Goal: Task Accomplishment & Management: Manage account settings

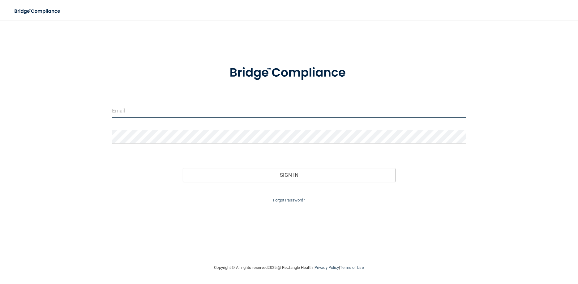
click at [144, 112] on input "email" at bounding box center [289, 111] width 354 height 14
type input "[EMAIL_ADDRESS][DOMAIN_NAME]"
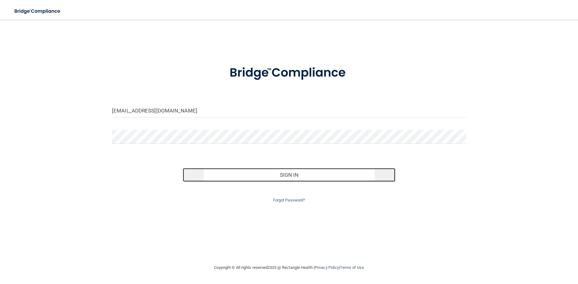
click at [220, 174] on button "Sign In" at bounding box center [289, 175] width 212 height 14
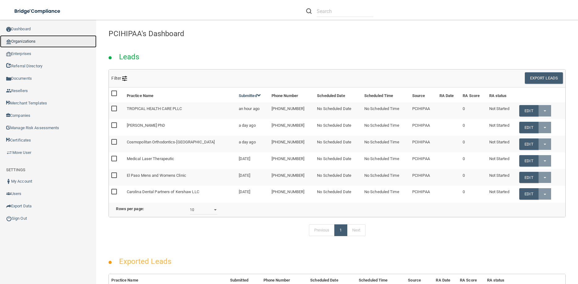
click at [26, 40] on link "Organizations" at bounding box center [48, 41] width 96 height 12
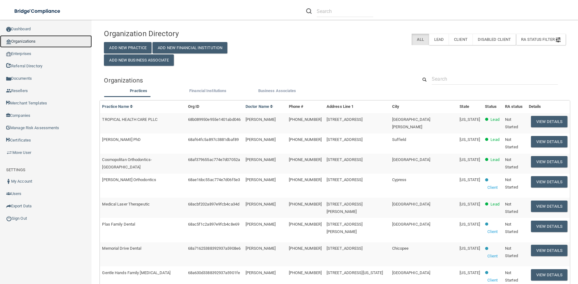
click at [25, 43] on link "Organizations" at bounding box center [46, 41] width 92 height 12
click at [29, 40] on link "Organizations" at bounding box center [46, 41] width 92 height 12
click at [442, 80] on input "text" at bounding box center [495, 78] width 126 height 11
paste input "[PERSON_NAME] DDS"
type input "[PERSON_NAME] DDS"
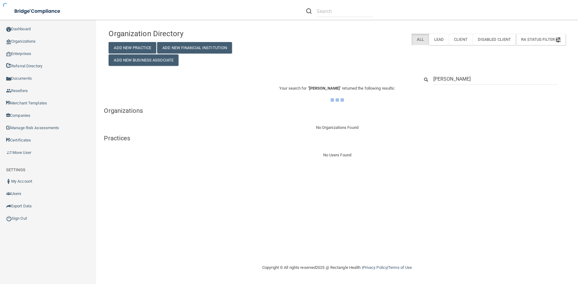
type input "[PERSON_NAME]"
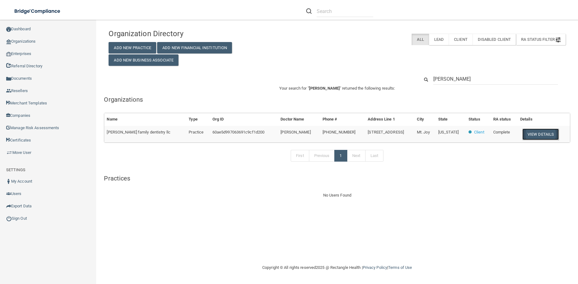
click at [539, 133] on button "View Details" at bounding box center [540, 134] width 36 height 11
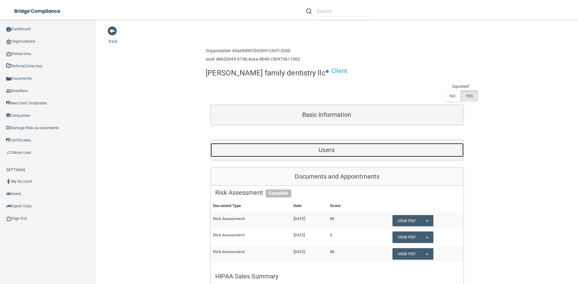
click at [324, 147] on h5 "Users" at bounding box center [326, 150] width 223 height 7
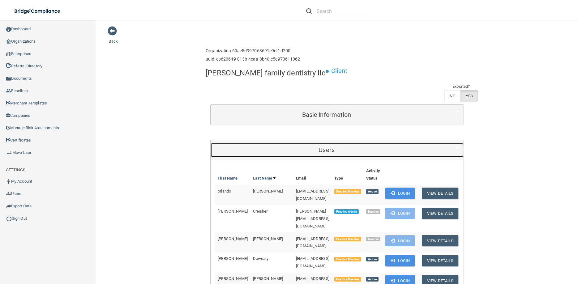
scroll to position [111, 0]
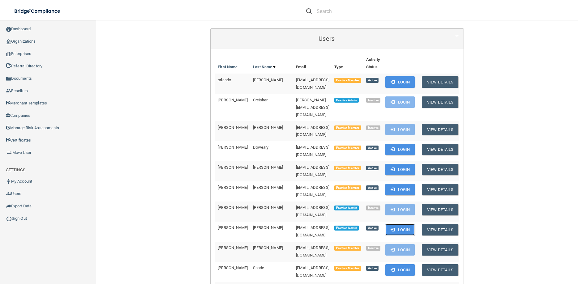
click at [405, 224] on button "Login" at bounding box center [399, 229] width 29 height 11
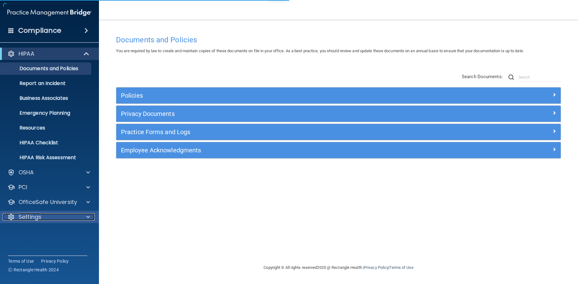
click at [20, 218] on p "Settings" at bounding box center [30, 216] width 23 height 7
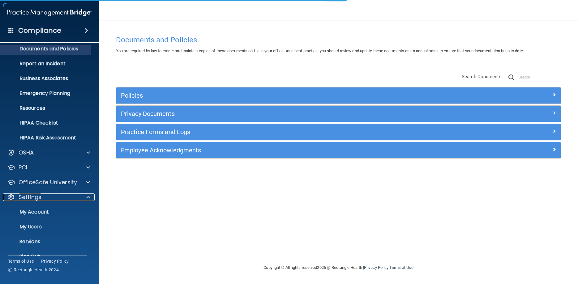
scroll to position [28, 0]
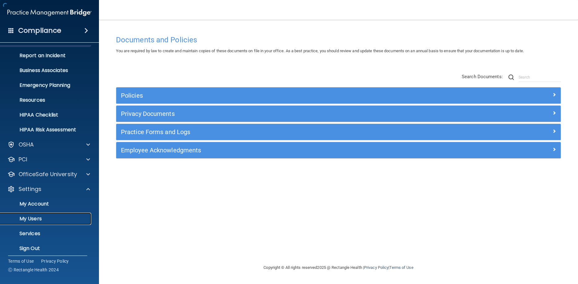
click at [39, 217] on p "My Users" at bounding box center [46, 219] width 84 height 6
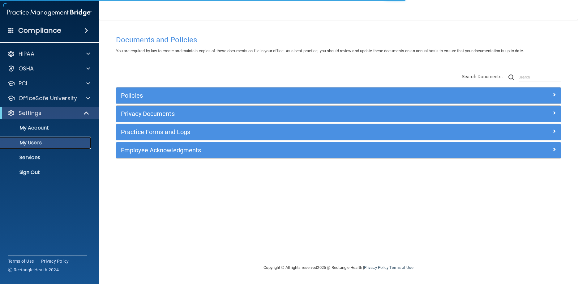
select select "20"
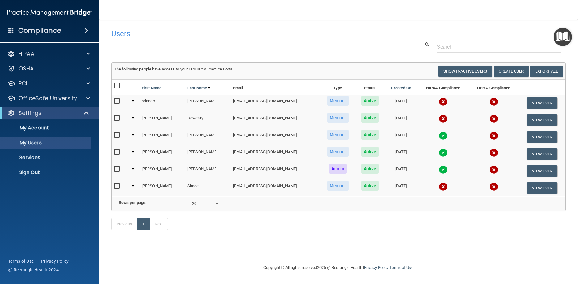
click at [117, 170] on input "checkbox" at bounding box center [117, 169] width 7 height 5
checkbox input "true"
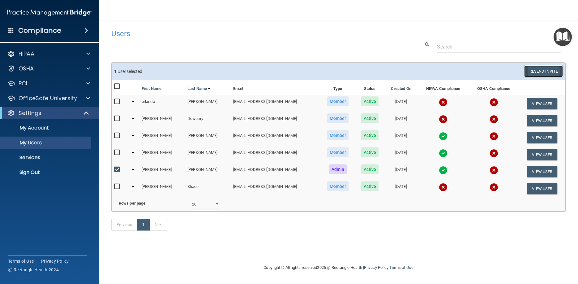
click at [529, 68] on button "Resend Invite" at bounding box center [543, 71] width 39 height 11
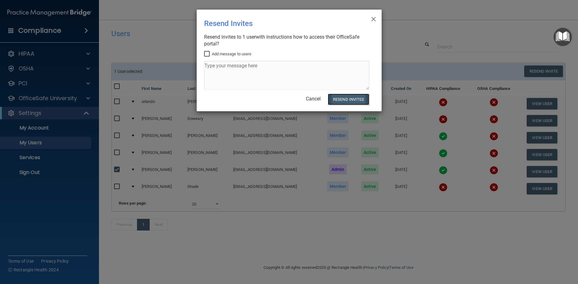
click at [355, 100] on button "Resend Invites" at bounding box center [348, 99] width 41 height 11
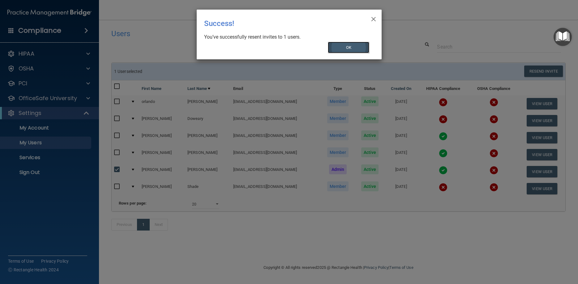
click at [348, 45] on button "OK" at bounding box center [348, 47] width 41 height 11
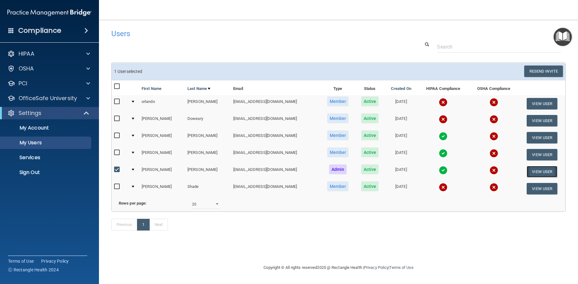
click at [542, 170] on button "View User" at bounding box center [541, 171] width 31 height 11
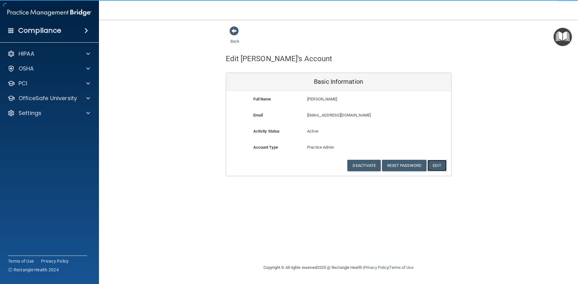
click at [438, 164] on button "Edit" at bounding box center [436, 165] width 19 height 11
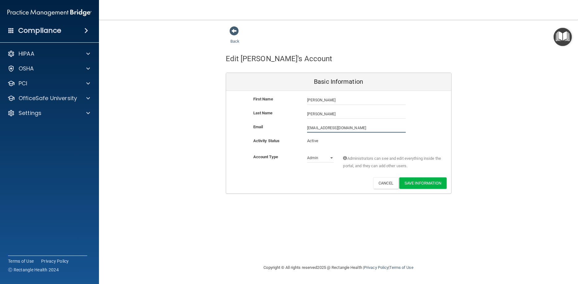
drag, startPoint x: 364, startPoint y: 127, endPoint x: 287, endPoint y: 131, distance: 76.8
click at [275, 133] on div "Email [EMAIL_ADDRESS][DOMAIN_NAME] [EMAIL_ADDRESS][DOMAIN_NAME]" at bounding box center [338, 130] width 225 height 14
drag, startPoint x: 356, startPoint y: 129, endPoint x: 263, endPoint y: 128, distance: 92.8
click at [307, 128] on input "[EMAIL_ADDRESS][DOMAIN_NAME]" at bounding box center [356, 127] width 99 height 9
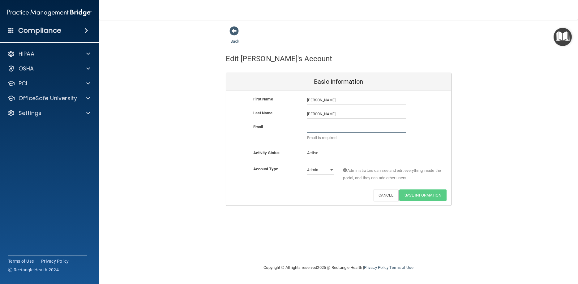
paste input "[EMAIL_ADDRESS][DOMAIN_NAME]"
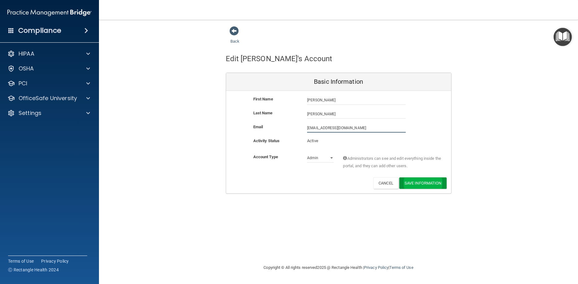
type input "[EMAIL_ADDRESS][DOMAIN_NAME]"
click at [425, 182] on button "Save Information" at bounding box center [422, 184] width 47 height 11
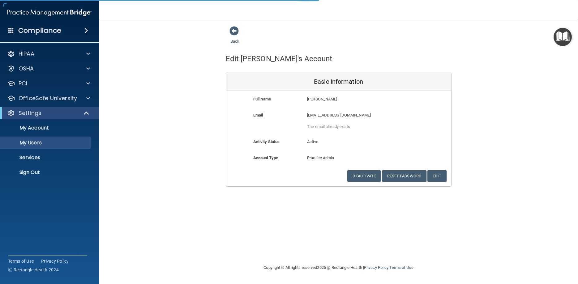
select select "20"
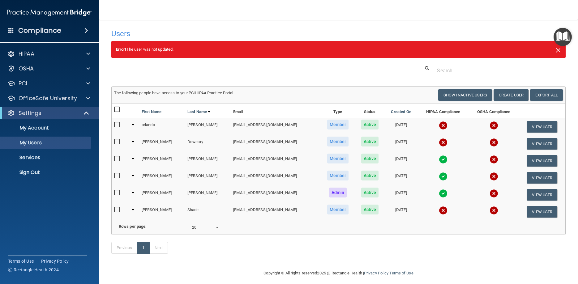
click at [556, 48] on span "×" at bounding box center [558, 49] width 6 height 12
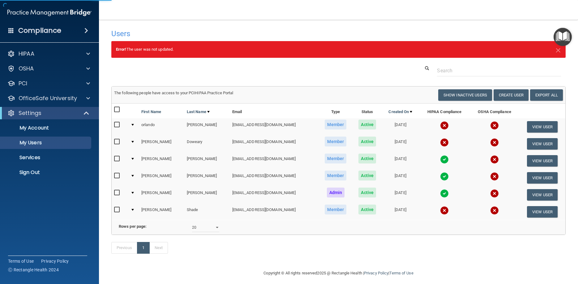
select select "20"
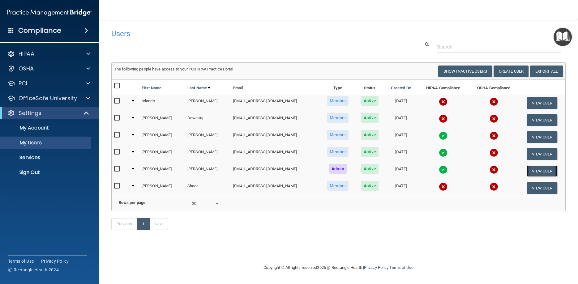
click at [538, 170] on button "View User" at bounding box center [541, 170] width 31 height 11
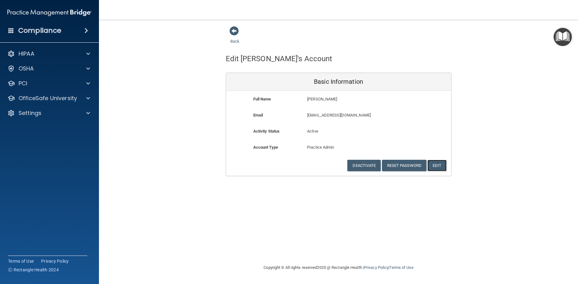
click at [438, 167] on button "Edit" at bounding box center [436, 165] width 19 height 11
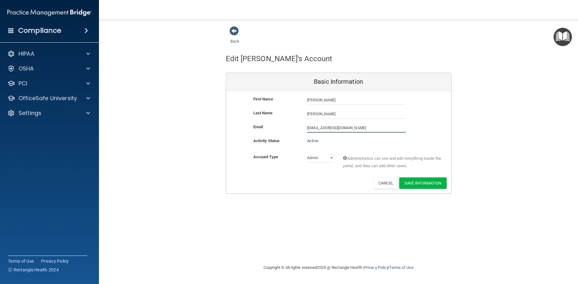
drag, startPoint x: 357, startPoint y: 126, endPoint x: 263, endPoint y: 133, distance: 94.6
click at [263, 133] on div "Email [EMAIL_ADDRESS][DOMAIN_NAME] [EMAIL_ADDRESS][DOMAIN_NAME]" at bounding box center [338, 130] width 225 height 14
drag, startPoint x: 365, startPoint y: 128, endPoint x: 258, endPoint y: 138, distance: 106.8
click at [307, 133] on input "[EMAIL_ADDRESS][DOMAIN_NAME]" at bounding box center [356, 127] width 99 height 9
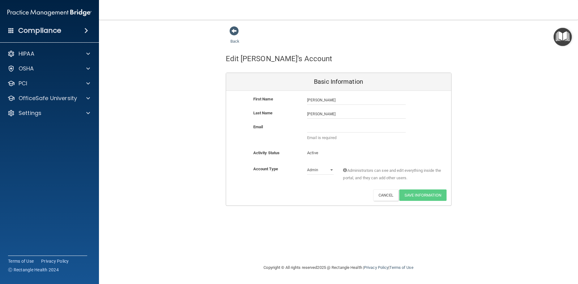
click at [299, 131] on div "Email Email is required" at bounding box center [338, 133] width 225 height 21
paste input "[EMAIL_ADDRESS][DOMAIN_NAME]"
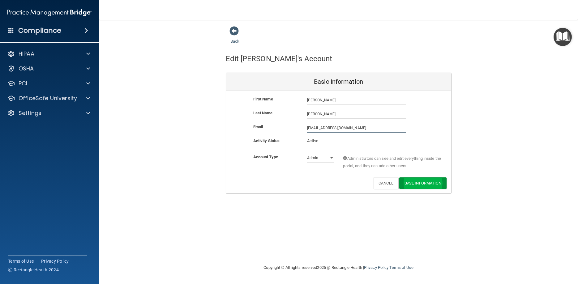
type input "[EMAIL_ADDRESS][DOMAIN_NAME]"
click at [417, 182] on button "Save Information" at bounding box center [422, 182] width 47 height 11
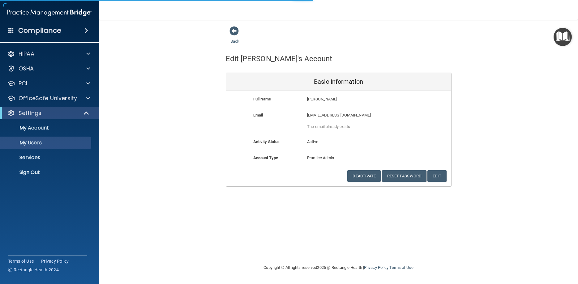
select select "20"
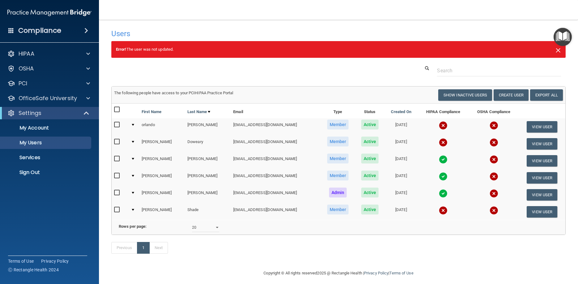
click at [556, 51] on span "×" at bounding box center [558, 49] width 6 height 12
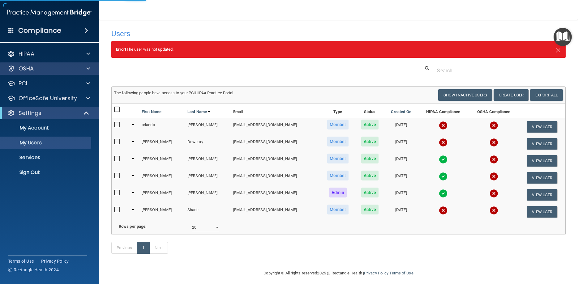
select select "20"
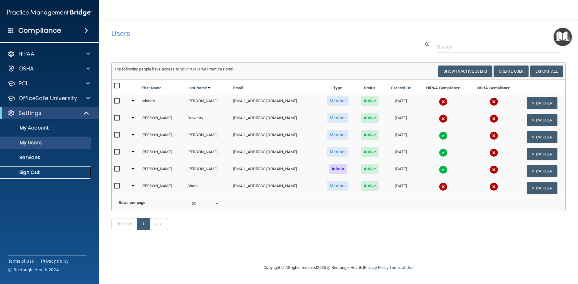
click at [38, 173] on p "Sign Out" at bounding box center [46, 172] width 84 height 6
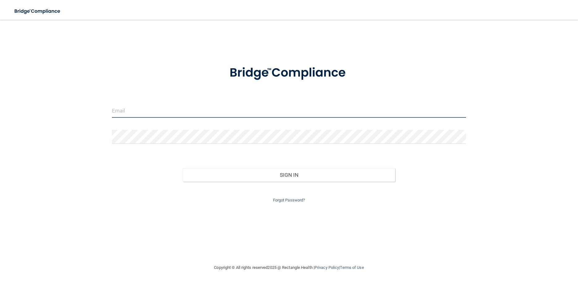
click at [160, 106] on input "email" at bounding box center [289, 111] width 354 height 14
type input "[EMAIL_ADDRESS][DOMAIN_NAME]"
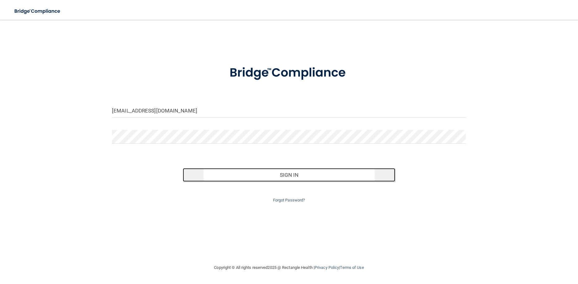
click at [246, 175] on button "Sign In" at bounding box center [289, 175] width 212 height 14
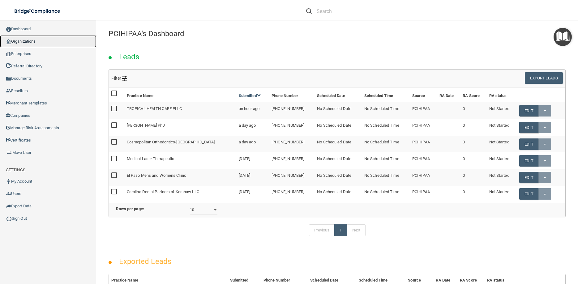
click at [28, 41] on link "Organizations" at bounding box center [48, 41] width 96 height 12
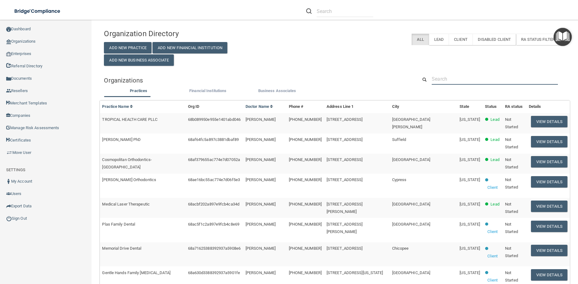
paste input "[EMAIL_ADDRESS][DOMAIN_NAME]"
type input "[EMAIL_ADDRESS][DOMAIN_NAME]"
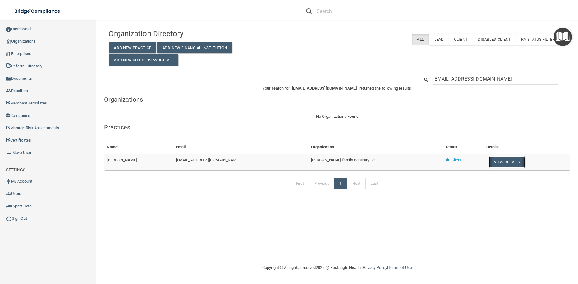
click at [494, 164] on button "View Details" at bounding box center [506, 161] width 36 height 11
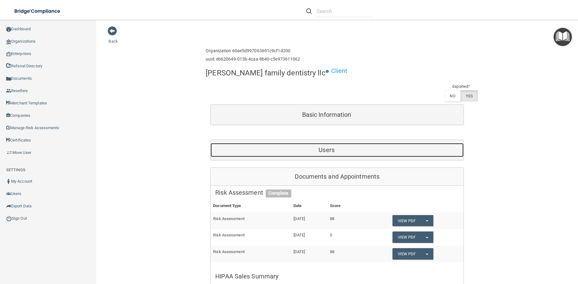
click at [332, 147] on h5 "Users" at bounding box center [326, 150] width 223 height 7
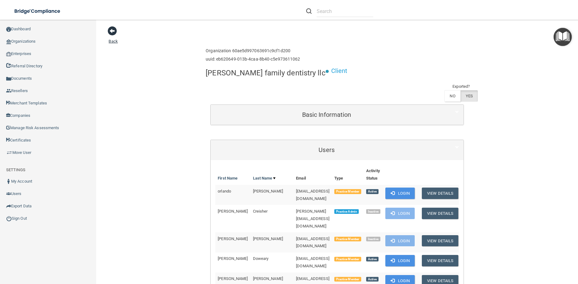
click at [114, 32] on span at bounding box center [112, 30] width 9 height 9
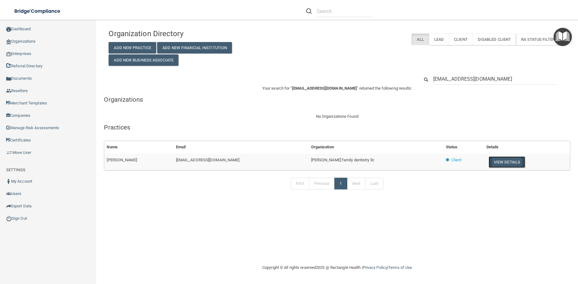
click at [489, 160] on button "View Details" at bounding box center [506, 161] width 36 height 11
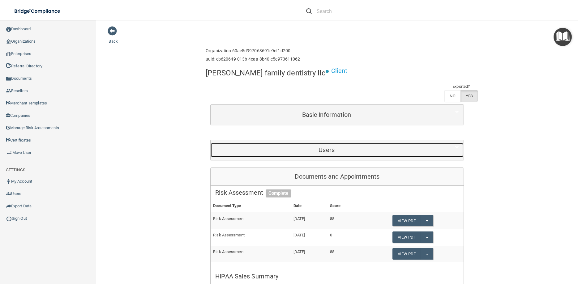
click at [326, 143] on div "Users" at bounding box center [327, 150] width 232 height 14
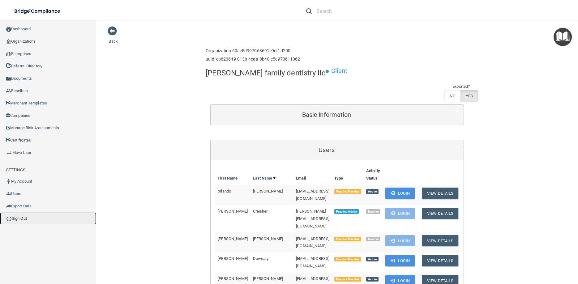
click at [25, 212] on link "Sign Out" at bounding box center [48, 218] width 96 height 12
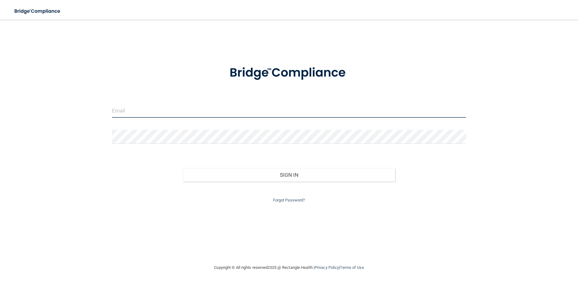
click at [173, 105] on input "email" at bounding box center [289, 111] width 354 height 14
type input "[EMAIL_ADDRESS][DOMAIN_NAME]"
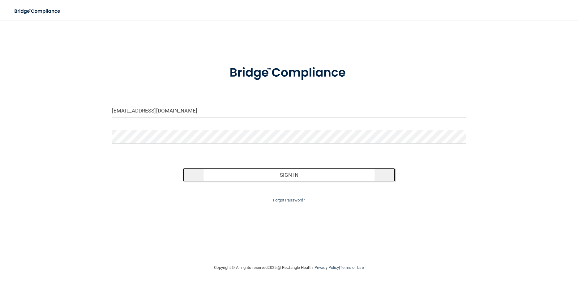
click at [237, 175] on button "Sign In" at bounding box center [289, 175] width 212 height 14
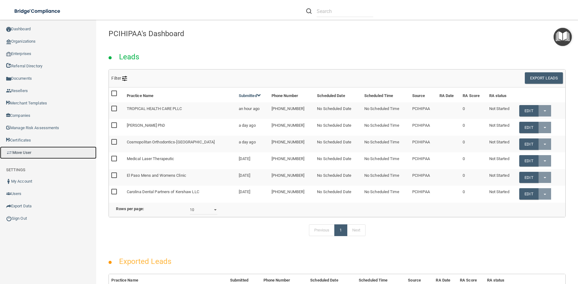
click at [28, 153] on link "Move User" at bounding box center [48, 153] width 96 height 12
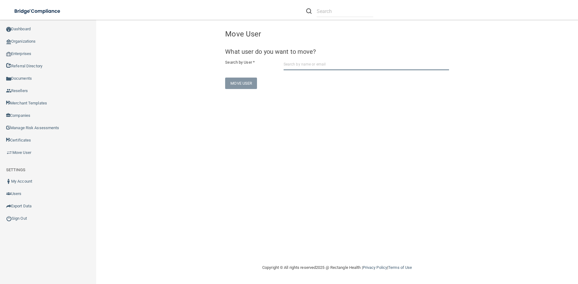
paste input "[EMAIL_ADDRESS][DOMAIN_NAME]"
click at [352, 60] on input "[EMAIL_ADDRESS][DOMAIN_NAME]" at bounding box center [365, 64] width 165 height 11
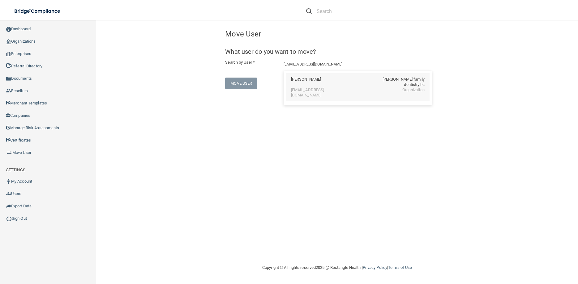
click at [318, 87] on div "[EMAIL_ADDRESS][DOMAIN_NAME]" at bounding box center [317, 92] width 53 height 11
type input "[PERSON_NAME]"
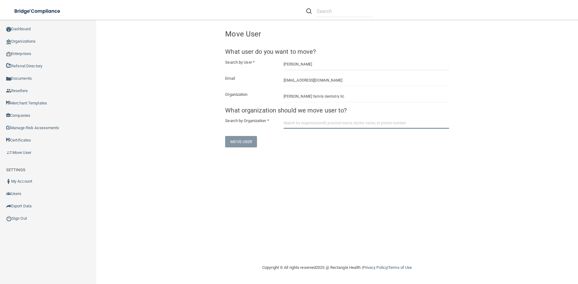
click at [290, 125] on input "text" at bounding box center [365, 122] width 165 height 11
paste input "[PERSON_NAME] DDS"
click at [333, 124] on input "[PERSON_NAME] DDS" at bounding box center [365, 122] width 165 height 11
click at [326, 124] on input "[PERSON_NAME] DDS" at bounding box center [365, 122] width 165 height 11
type input "[PERSON_NAME]"
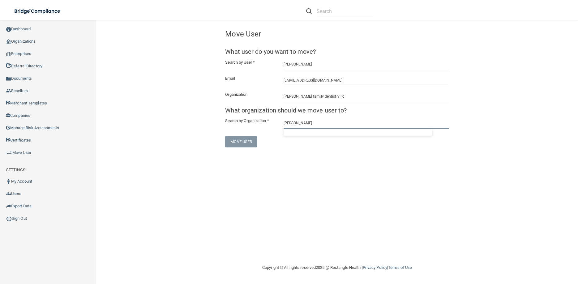
click at [319, 121] on input "[PERSON_NAME]" at bounding box center [365, 122] width 165 height 11
drag, startPoint x: 319, startPoint y: 121, endPoint x: 143, endPoint y: 147, distance: 177.2
click at [283, 129] on input "[PERSON_NAME]" at bounding box center [365, 122] width 165 height 11
paste input "[PHONE_NUMBER]"
type input "("
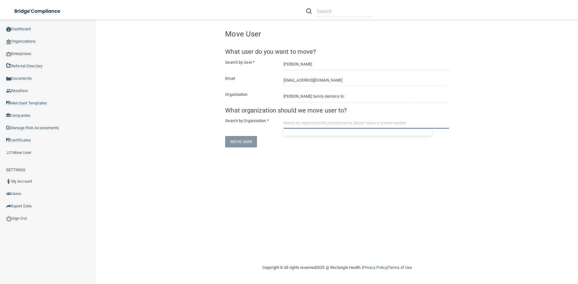
click at [289, 124] on input "text" at bounding box center [365, 122] width 165 height 11
paste input "[PERSON_NAME] DDS"
click at [326, 125] on input "[PERSON_NAME] DDS" at bounding box center [365, 122] width 165 height 11
click at [338, 121] on input "[PERSON_NAME] DDS" at bounding box center [365, 122] width 165 height 11
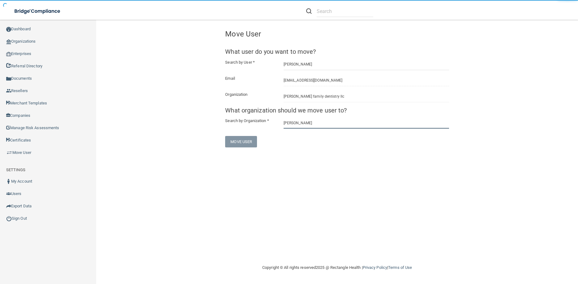
type input "[PERSON_NAME]"
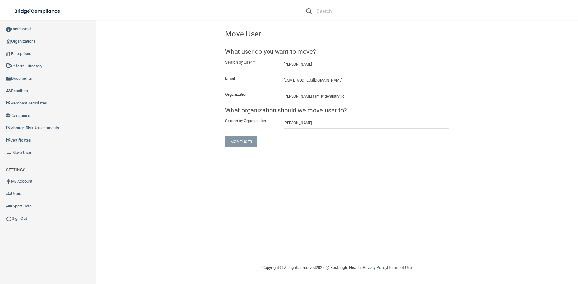
drag, startPoint x: 247, startPoint y: 28, endPoint x: 312, endPoint y: 156, distance: 143.4
click at [400, 184] on div "Toggle navigation [PERSON_NAME] [EMAIL_ADDRESS][DOMAIN_NAME] Manage My Enterpri…" at bounding box center [337, 152] width 482 height 264
click at [230, 203] on div "Congratulation! You successfully moved the user to a new organization. Move Use…" at bounding box center [337, 142] width 457 height 232
